Goal: Task Accomplishment & Management: Complete application form

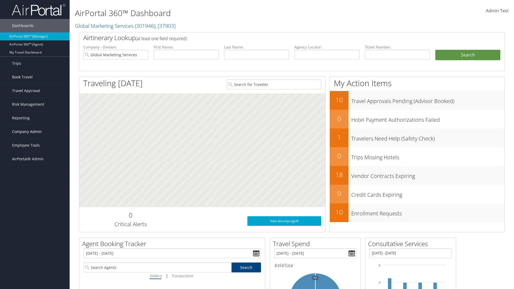
click at [35, 132] on span "Company Admin" at bounding box center [27, 131] width 30 height 13
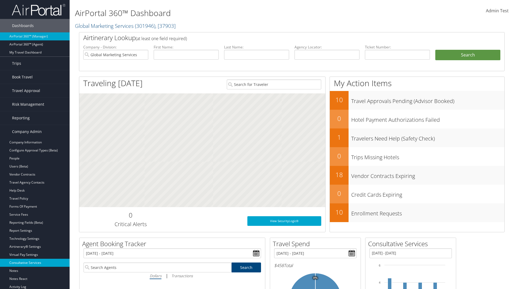
click at [35, 263] on link "Consultative Services" at bounding box center [35, 263] width 70 height 8
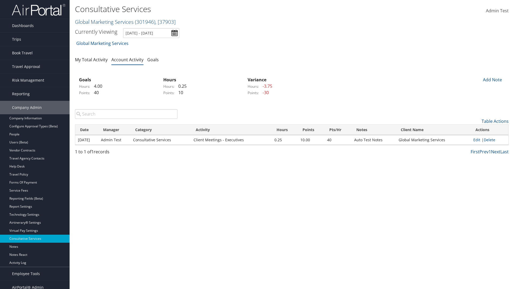
click at [104, 22] on link "Global Marketing Services ( 301946 ) , [ 37903 ]" at bounding box center [125, 21] width 101 height 7
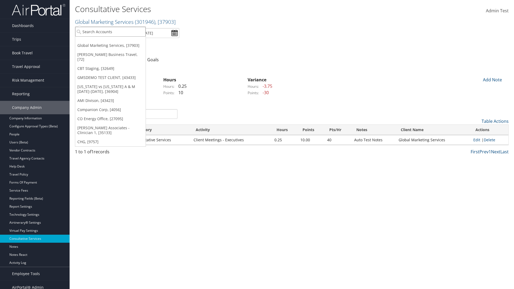
click at [110, 32] on input "search" at bounding box center [110, 32] width 70 height 10
type input "CBTSTG"
click at [110, 41] on div "CBT Staging (CBTSTG), [32649]" at bounding box center [110, 41] width 76 height 5
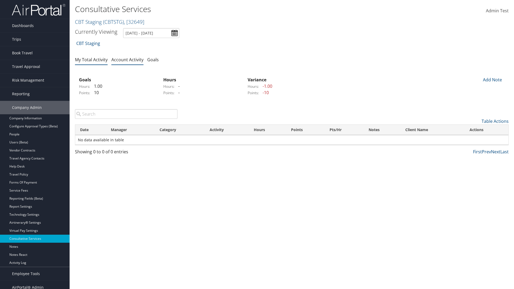
click at [91, 59] on link "My Total Activity" at bounding box center [91, 60] width 33 height 6
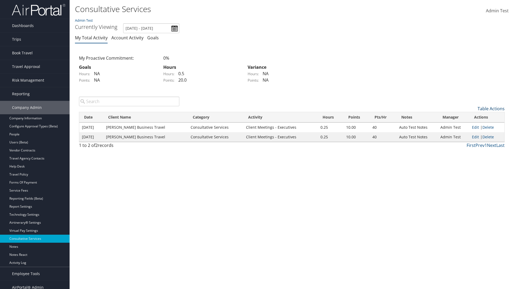
click at [491, 108] on link "Table Actions" at bounding box center [490, 109] width 27 height 6
click at [469, 117] on link "New Record" at bounding box center [469, 116] width 70 height 9
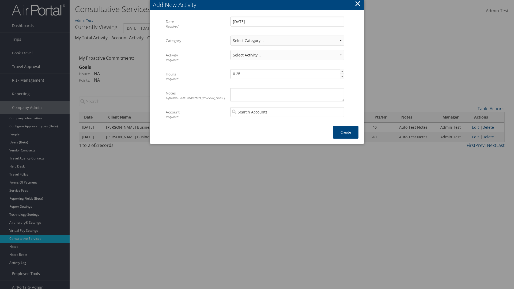
select select "1"
select select "227-1"
click at [287, 94] on textarea "Notes Optional. 2000 characters max." at bounding box center [287, 94] width 114 height 13
type textarea "Automation notes for activity"
click at [287, 112] on input "search" at bounding box center [287, 112] width 114 height 10
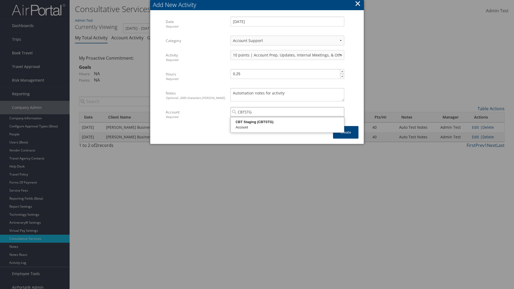
click at [287, 122] on div "CBT Staging (CBTSTG)" at bounding box center [287, 121] width 112 height 5
type input "CBT Staging"
click at [345, 132] on button "Create" at bounding box center [345, 132] width 25 height 13
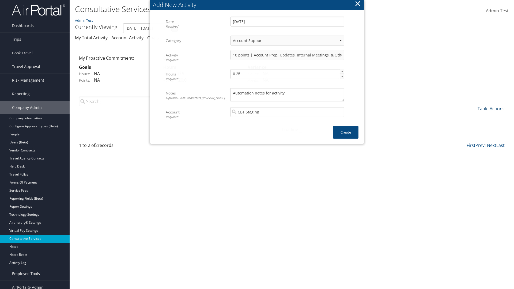
click at [491, 106] on link "Table Actions" at bounding box center [490, 109] width 27 height 6
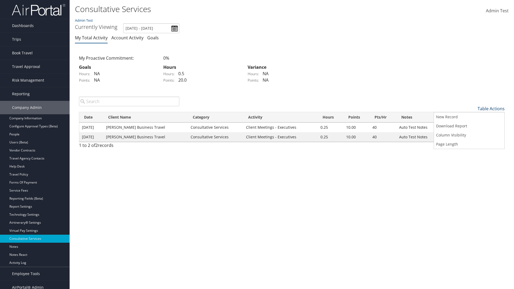
scroll to position [5, 0]
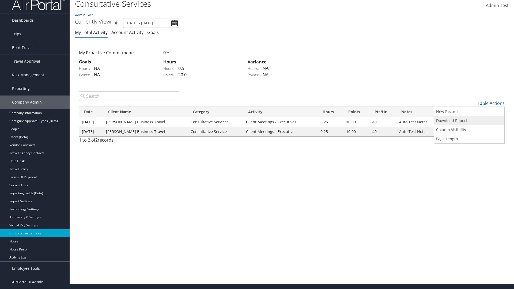
click at [469, 120] on link "Download Report" at bounding box center [469, 120] width 70 height 9
click at [491, 103] on link "Table Actions" at bounding box center [490, 103] width 27 height 6
click at [469, 129] on link "Column Visibility" at bounding box center [469, 129] width 70 height 9
click at [469, 112] on link "Date" at bounding box center [469, 112] width 70 height 9
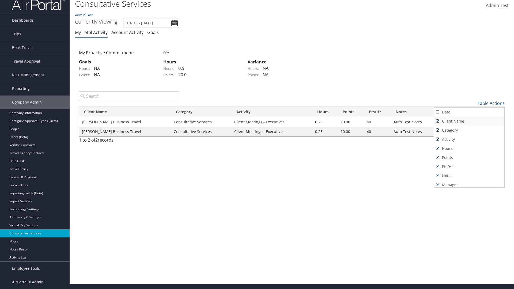
click at [469, 121] on link "Client Name" at bounding box center [469, 121] width 70 height 9
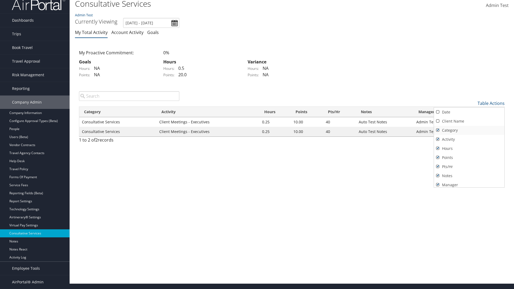
click at [469, 130] on link "Category" at bounding box center [469, 130] width 70 height 9
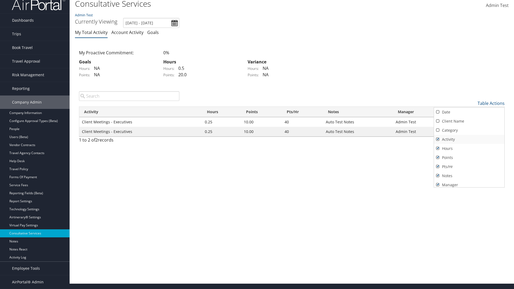
click at [469, 139] on link "Activity" at bounding box center [469, 139] width 70 height 9
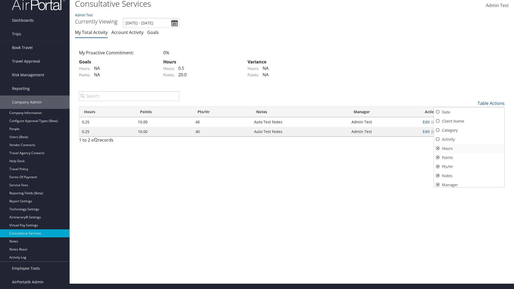
click at [469, 148] on link "Hours" at bounding box center [469, 148] width 70 height 9
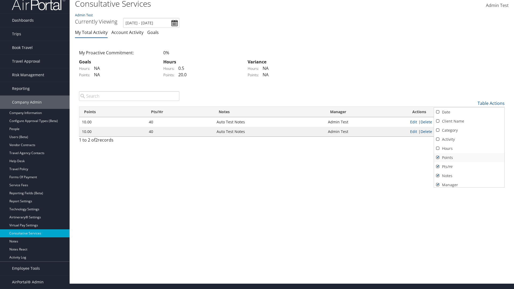
click at [469, 157] on link "Points" at bounding box center [469, 157] width 70 height 9
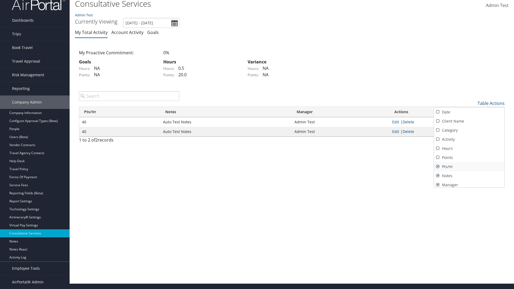
click at [469, 166] on link "Pts/Hr" at bounding box center [469, 166] width 70 height 9
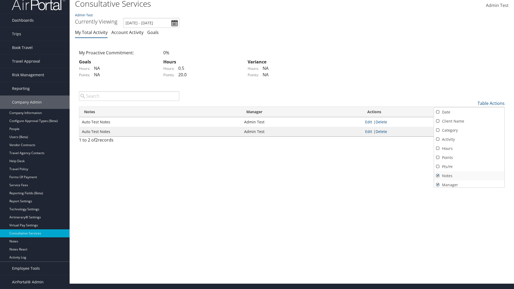
click at [469, 175] on link "Notes" at bounding box center [469, 175] width 70 height 9
click at [469, 182] on link "Manager" at bounding box center [469, 182] width 70 height 9
click at [257, 144] on div at bounding box center [257, 144] width 514 height 289
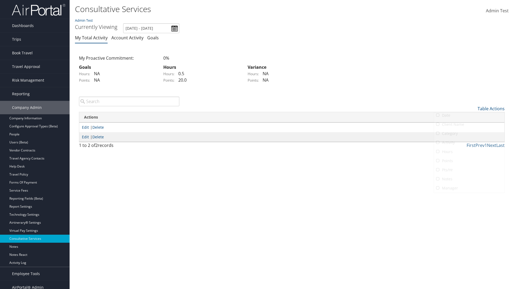
scroll to position [6, 0]
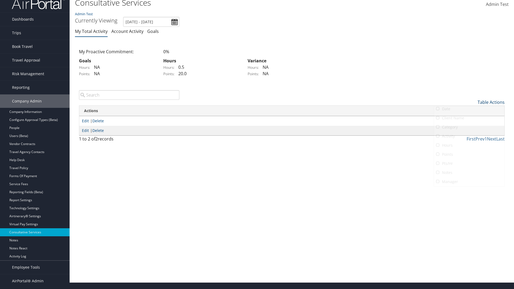
click at [491, 102] on link "Table Actions" at bounding box center [490, 102] width 27 height 6
click at [469, 128] on link "Column Visibility" at bounding box center [469, 128] width 70 height 9
click at [469, 111] on link "Date" at bounding box center [469, 110] width 70 height 9
click at [469, 120] on link "Client Name" at bounding box center [469, 120] width 70 height 9
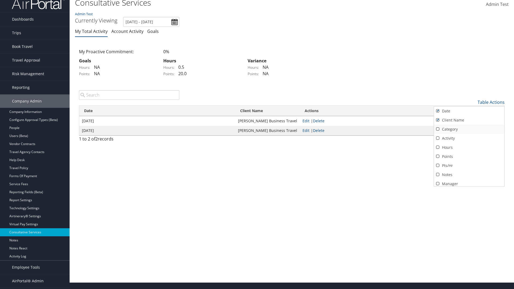
click at [469, 129] on link "Category" at bounding box center [469, 129] width 70 height 9
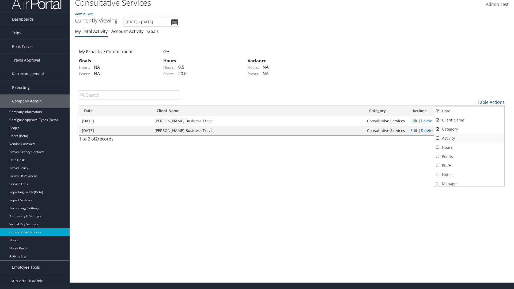
click at [469, 138] on link "Activity" at bounding box center [469, 138] width 70 height 9
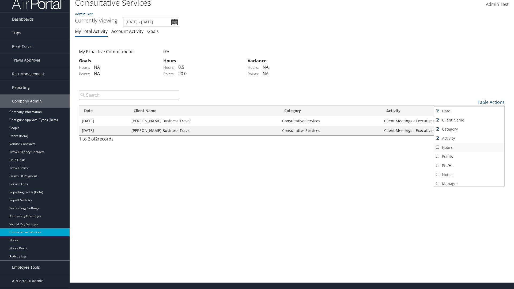
click at [469, 147] on link "Hours" at bounding box center [469, 147] width 70 height 9
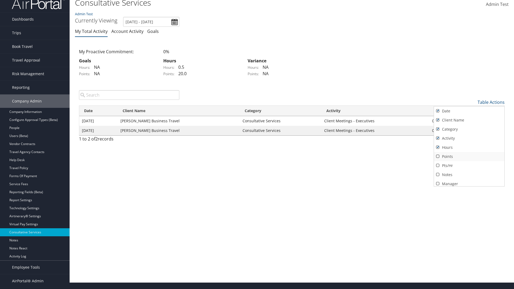
click at [469, 156] on link "Points" at bounding box center [469, 156] width 70 height 9
click at [469, 165] on link "Pts/Hr" at bounding box center [469, 165] width 70 height 9
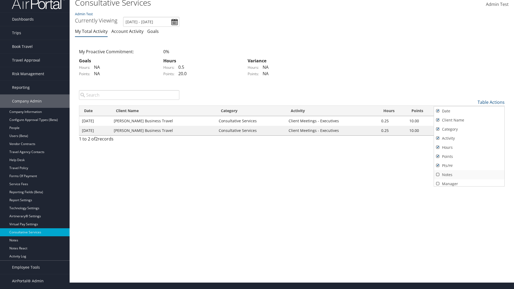
click at [469, 174] on link "Notes" at bounding box center [469, 174] width 70 height 9
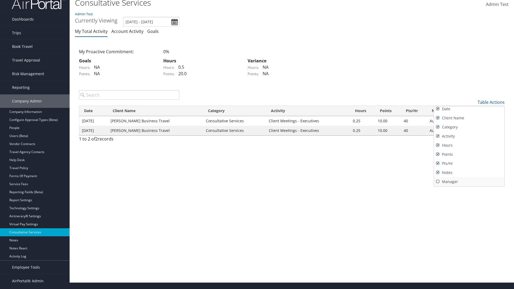
click at [469, 181] on link "Manager" at bounding box center [469, 181] width 70 height 9
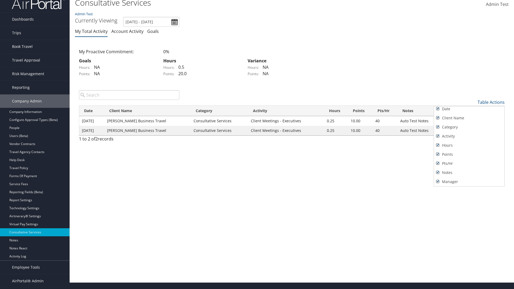
click at [257, 144] on div at bounding box center [257, 144] width 514 height 289
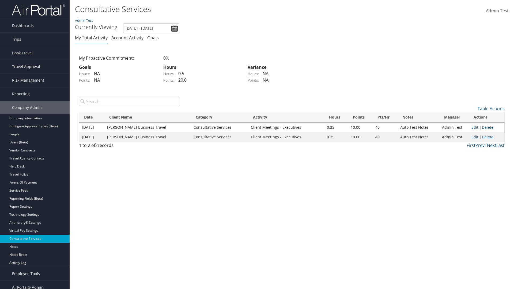
scroll to position [6, 0]
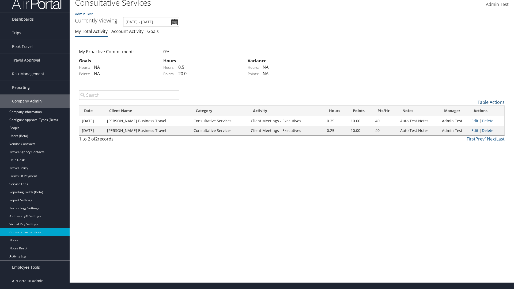
click at [491, 102] on link "Table Actions" at bounding box center [490, 102] width 27 height 6
click at [469, 137] on link "Page Length" at bounding box center [469, 137] width 70 height 9
click at [491, 102] on link "Table Actions" at bounding box center [490, 102] width 27 height 6
click at [469, 138] on link "100" at bounding box center [469, 138] width 70 height 9
click at [491, 102] on link "Table Actions" at bounding box center [490, 102] width 27 height 6
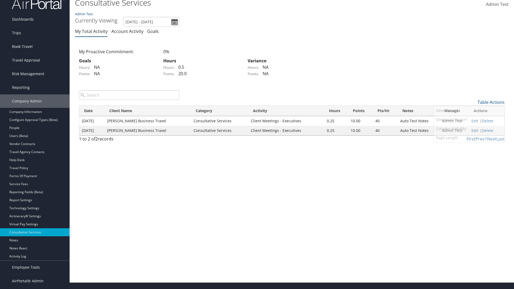
click at [469, 111] on link "10" at bounding box center [469, 110] width 70 height 9
click at [491, 102] on link "Table Actions" at bounding box center [490, 102] width 27 height 6
click at [469, 137] on link "Page Length" at bounding box center [469, 137] width 70 height 9
click at [469, 120] on link "25" at bounding box center [469, 120] width 70 height 9
